Goal: Book appointment/travel/reservation

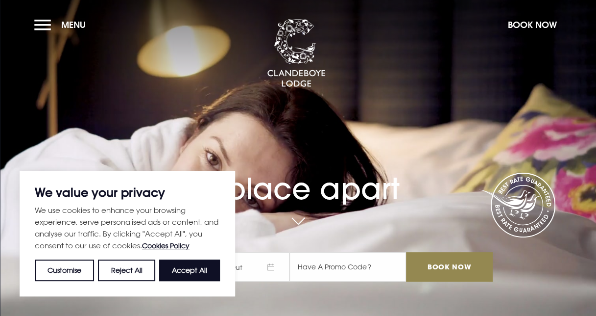
click at [184, 272] on button "Accept All" at bounding box center [189, 270] width 61 height 22
checkbox input "true"
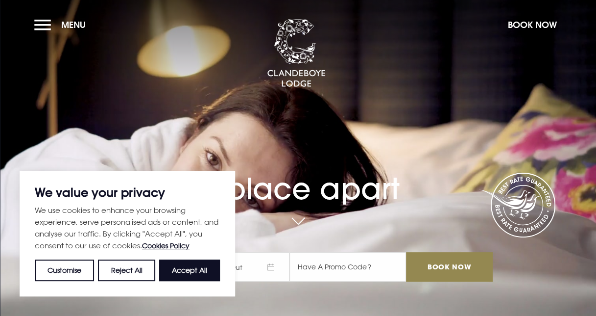
checkbox input "true"
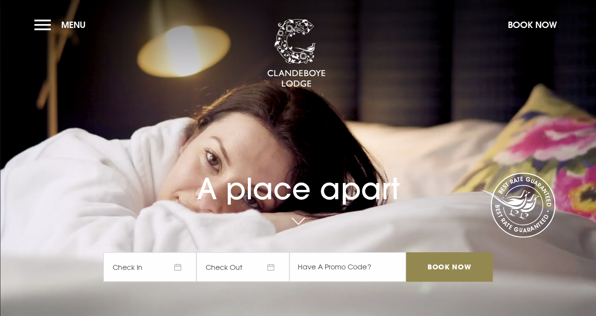
click at [51, 26] on button "Menu" at bounding box center [62, 24] width 56 height 21
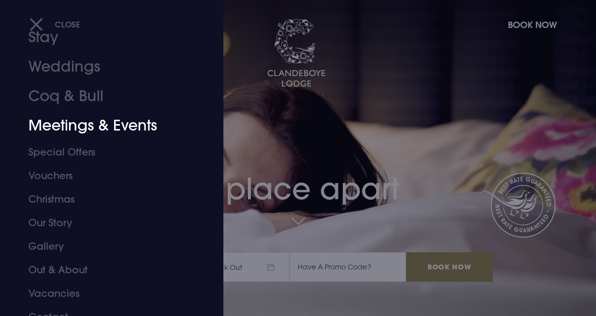
scroll to position [42, 0]
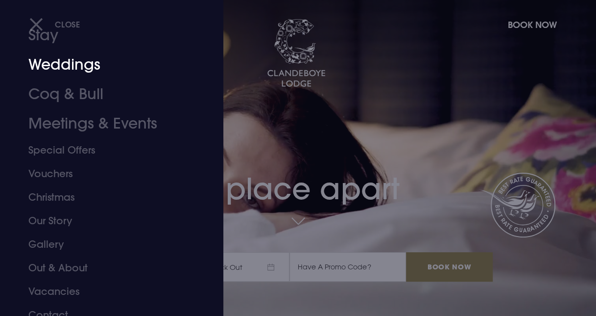
click at [52, 61] on link "Weddings" at bounding box center [104, 64] width 153 height 29
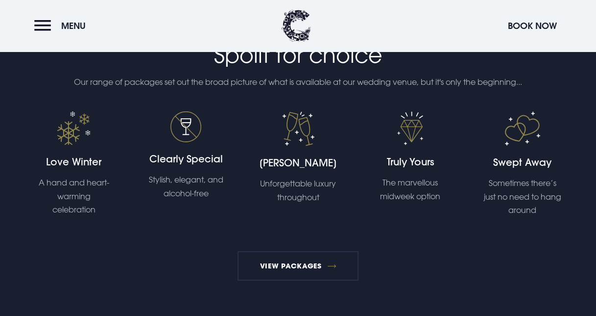
scroll to position [1452, 0]
click at [278, 255] on link "View Packages" at bounding box center [298, 264] width 121 height 29
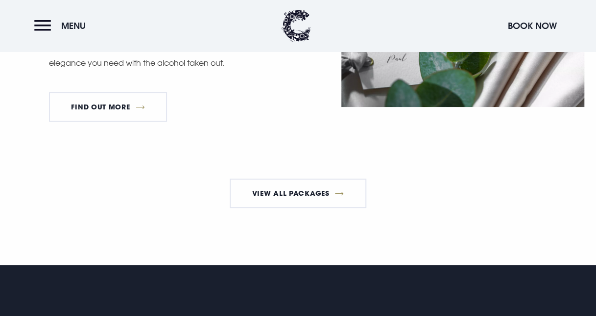
scroll to position [1802, 0]
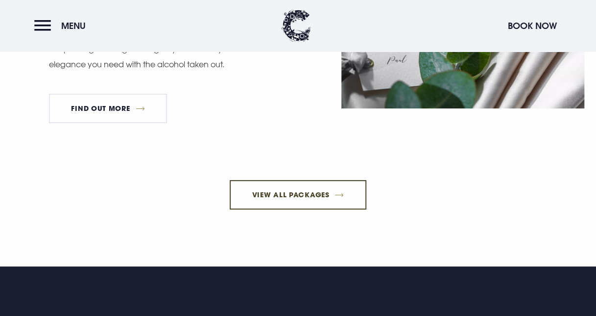
click at [265, 209] on link "View All Packages" at bounding box center [298, 194] width 137 height 29
